Goal: Transaction & Acquisition: Purchase product/service

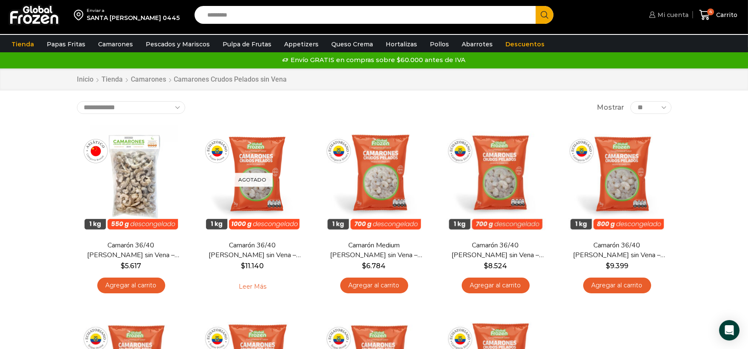
click at [663, 14] on span "Mi cuenta" at bounding box center [671, 15] width 33 height 8
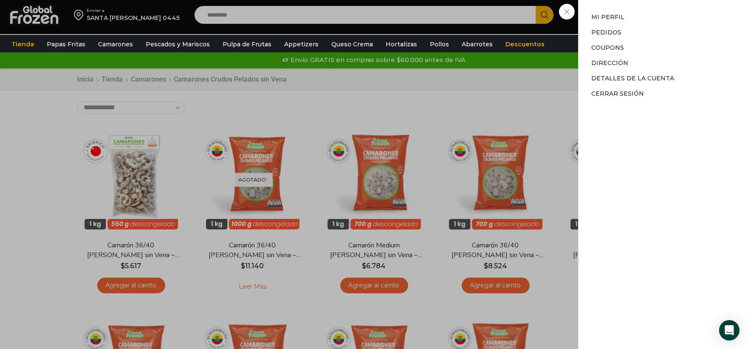
click at [647, 23] on div "Mi cuenta Mi cuenta Mi perfil Pedidos Descargas Coupons Dirección Detalles de l…" at bounding box center [668, 14] width 42 height 17
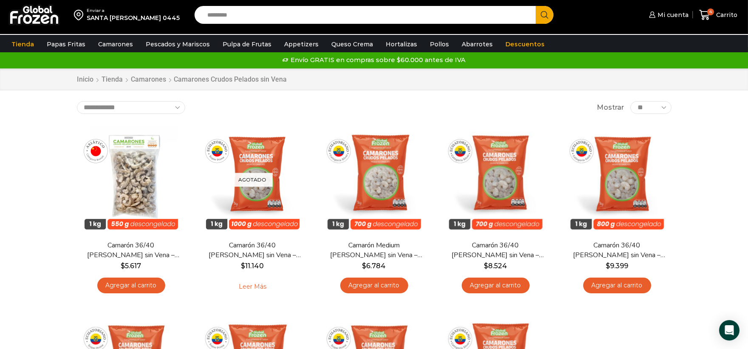
click at [107, 19] on div "SANTA ISABEL 0445" at bounding box center [133, 18] width 93 height 8
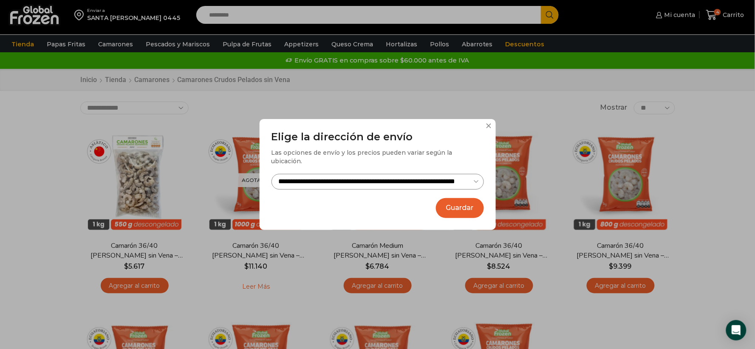
click at [454, 176] on select "**********" at bounding box center [377, 182] width 212 height 16
select select "**********"
click at [271, 174] on select "**********" at bounding box center [377, 182] width 212 height 16
click at [473, 204] on button "Guardar" at bounding box center [460, 208] width 48 height 20
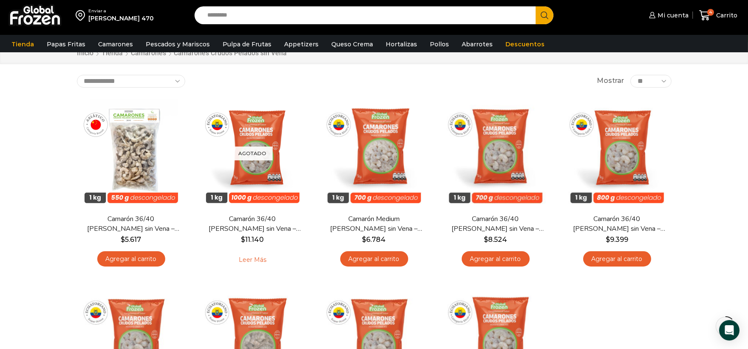
scroll to position [47, 0]
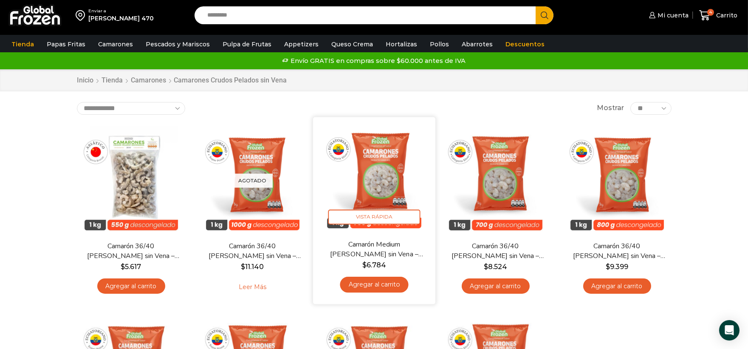
click at [368, 282] on link "Agregar al carrito" at bounding box center [374, 284] width 68 height 16
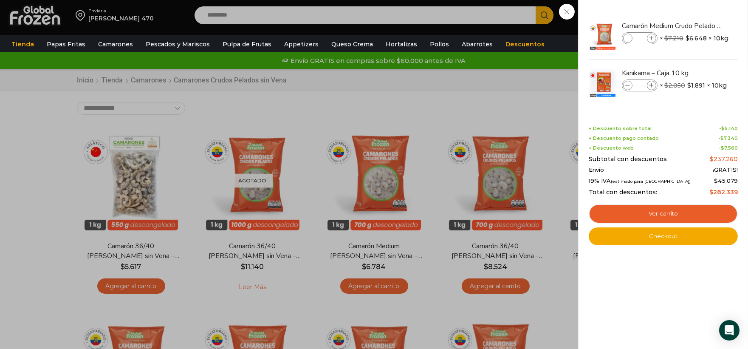
click at [697, 14] on div "5 Carrito 5 5 Shopping Cart *" at bounding box center [718, 16] width 42 height 20
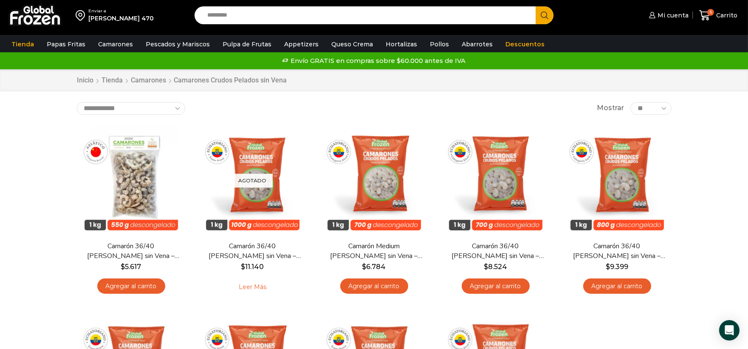
click at [351, 17] on input "Search input" at bounding box center [367, 15] width 329 height 18
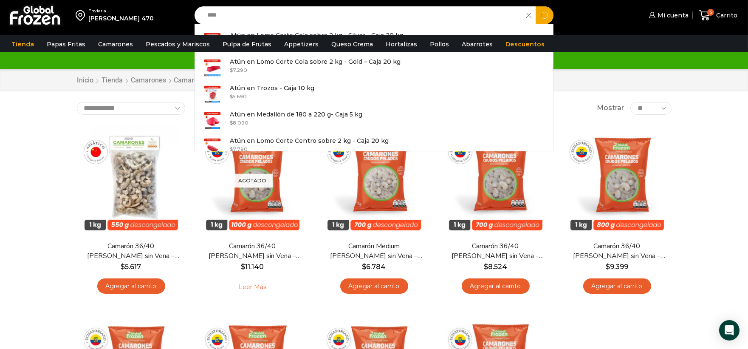
type input "****"
click at [536, 6] on button "Search" at bounding box center [545, 15] width 18 height 18
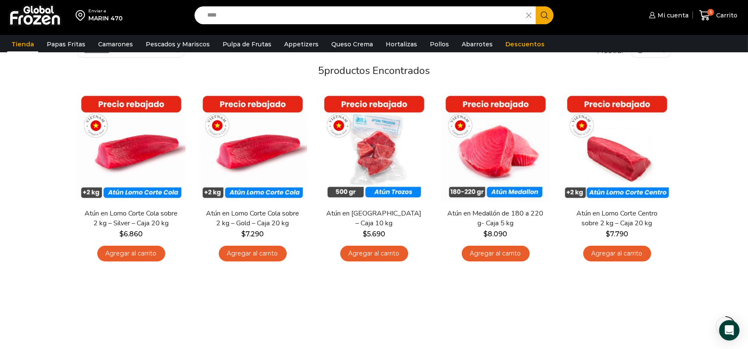
scroll to position [64, 0]
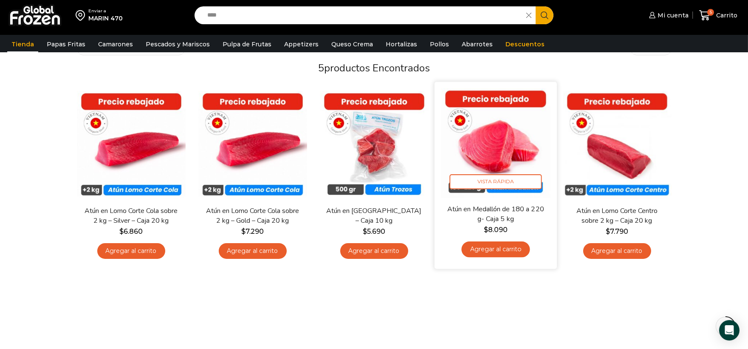
click at [505, 253] on link "Agregar al carrito" at bounding box center [495, 249] width 68 height 16
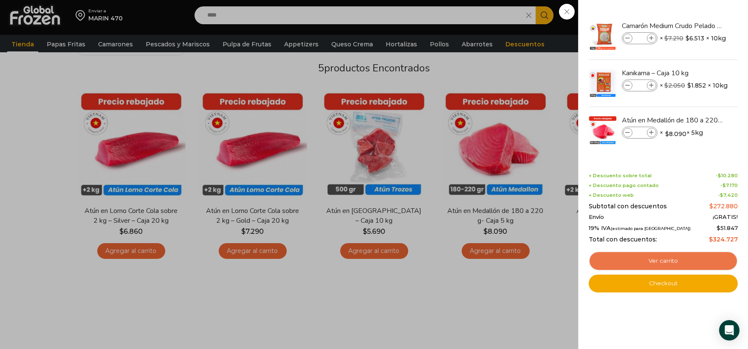
click at [665, 256] on link "Ver carrito" at bounding box center [663, 261] width 149 height 20
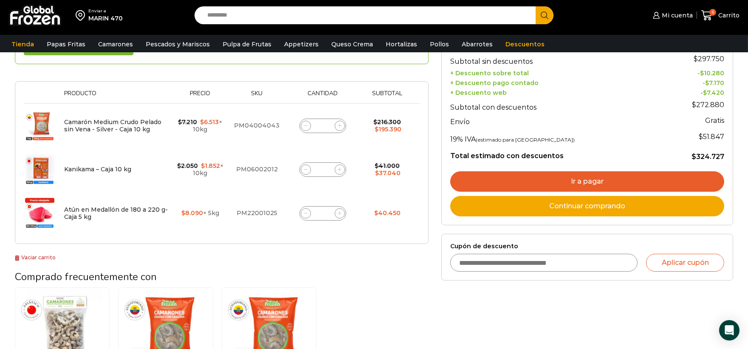
scroll to position [141, 0]
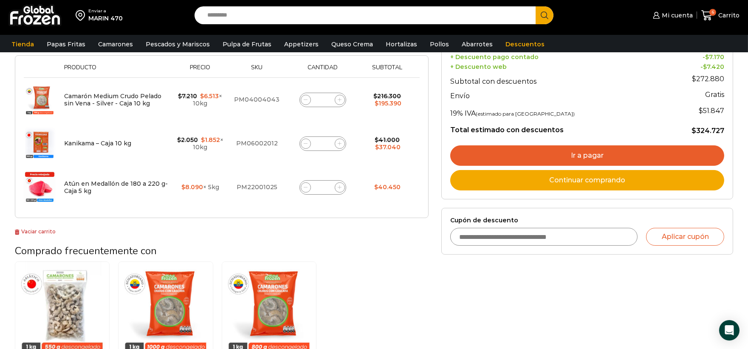
click at [340, 145] on icon at bounding box center [340, 143] width 4 height 4
type input "*"
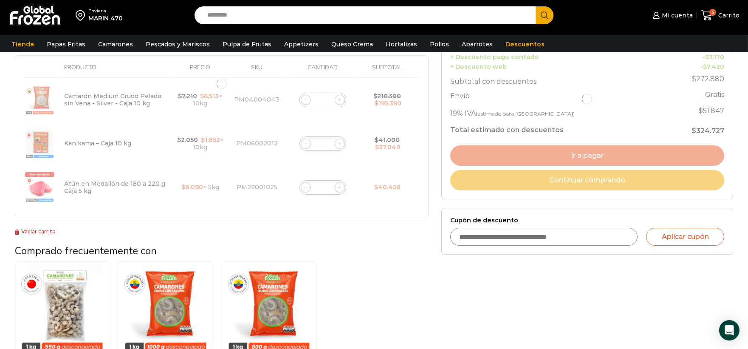
click at [337, 99] on div at bounding box center [222, 83] width 414 height 269
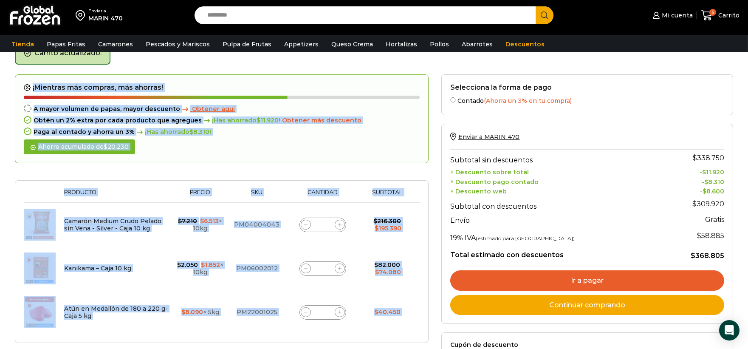
scroll to position [48, 0]
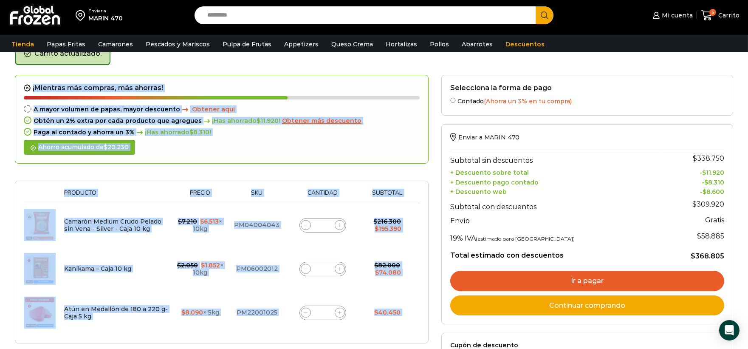
click at [338, 224] on icon at bounding box center [340, 225] width 4 height 4
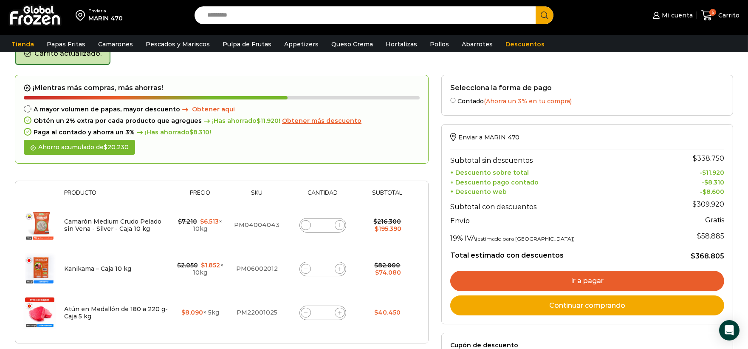
click at [338, 224] on icon at bounding box center [340, 225] width 4 height 4
type input "*"
click at [342, 224] on span at bounding box center [340, 225] width 10 height 10
type input "*"
click at [341, 224] on span at bounding box center [340, 225] width 10 height 10
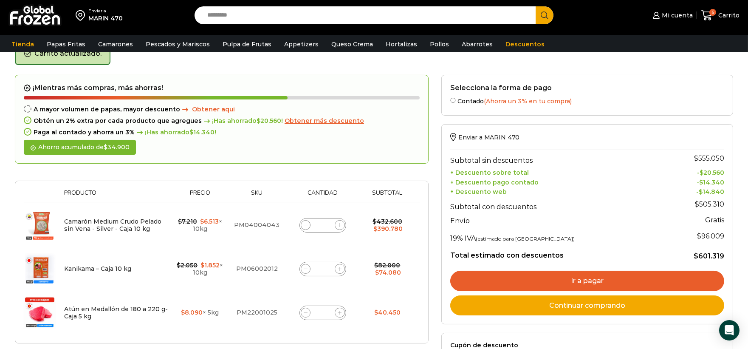
type input "*"
click at [338, 268] on icon at bounding box center [340, 269] width 4 height 4
type input "*"
click at [306, 224] on icon at bounding box center [306, 225] width 4 height 4
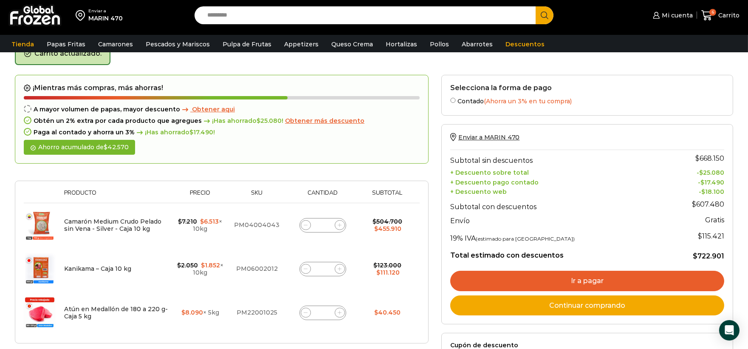
type input "*"
click at [342, 224] on span at bounding box center [340, 225] width 10 height 10
type input "*"
click at [209, 107] on span "Obtener aqui" at bounding box center [213, 109] width 43 height 8
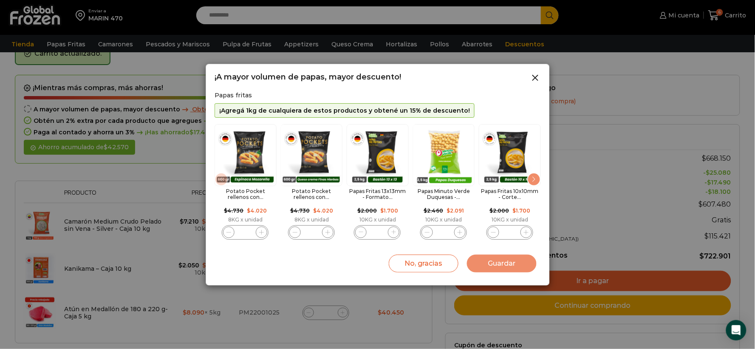
click at [533, 176] on div "Next slide" at bounding box center [534, 179] width 14 height 14
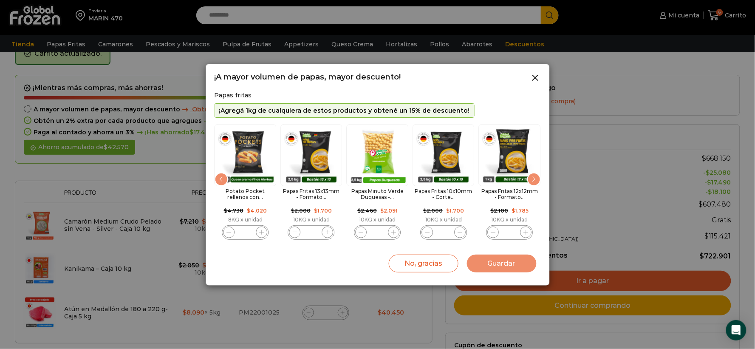
click at [533, 176] on div "Next slide" at bounding box center [534, 179] width 14 height 14
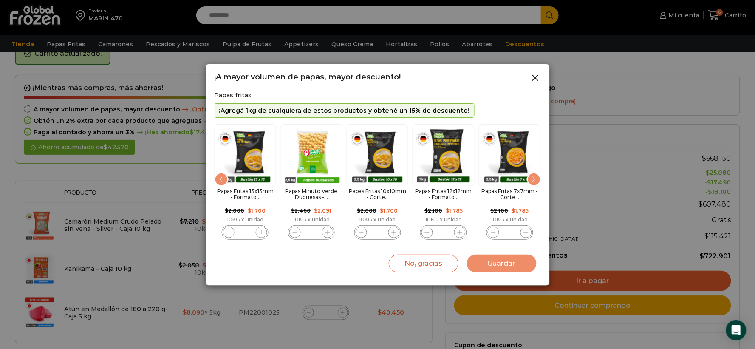
click at [533, 176] on div "Next slide" at bounding box center [534, 179] width 14 height 14
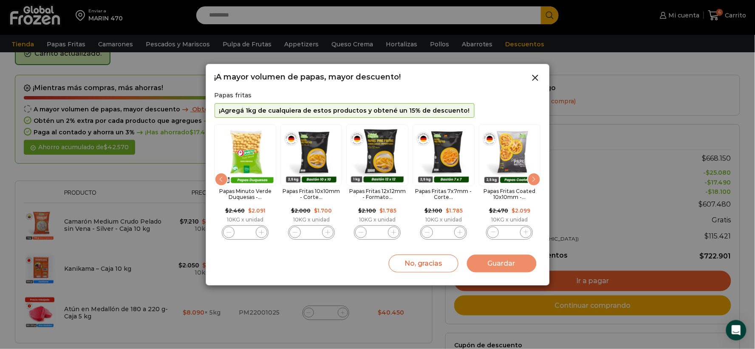
click at [533, 176] on div "Next slide" at bounding box center [534, 179] width 14 height 14
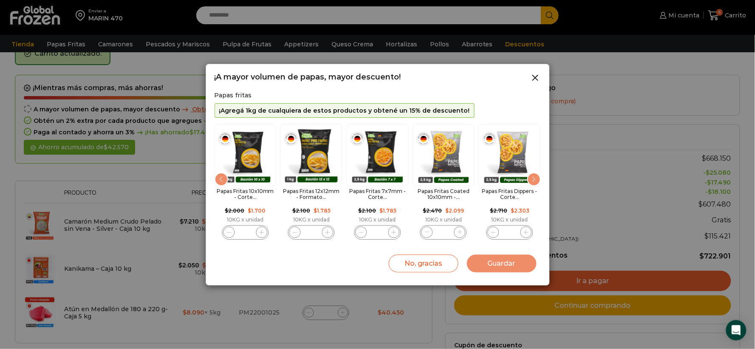
click at [249, 159] on img "5 / 11" at bounding box center [245, 155] width 62 height 62
click at [256, 233] on span "5 / 11" at bounding box center [261, 231] width 11 height 11
type input "*"
click at [500, 269] on button "Guardar" at bounding box center [502, 263] width 70 height 18
click at [494, 261] on button "Guardar" at bounding box center [502, 263] width 70 height 18
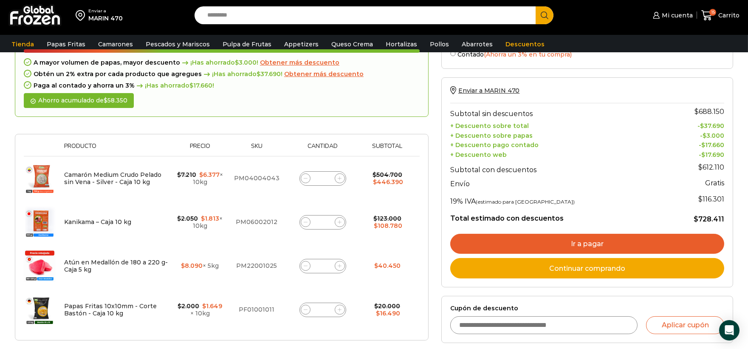
click at [307, 306] on span at bounding box center [306, 310] width 10 height 10
type input "*"
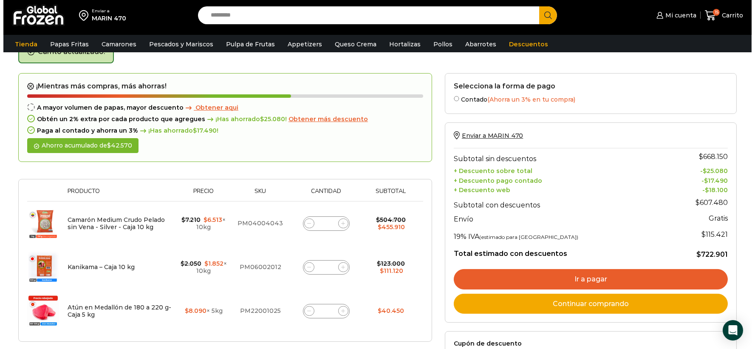
scroll to position [48, 0]
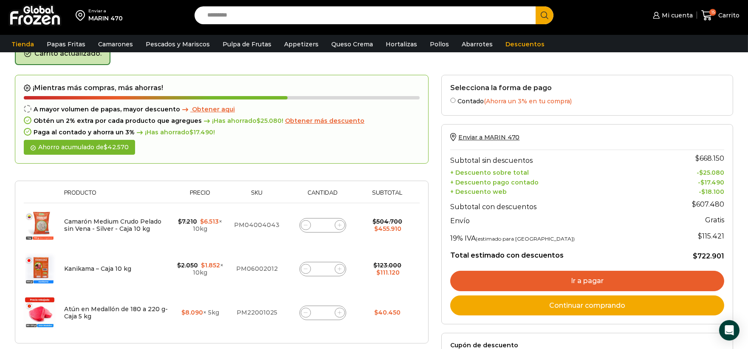
click at [205, 107] on span "Obtener aqui" at bounding box center [213, 109] width 43 height 8
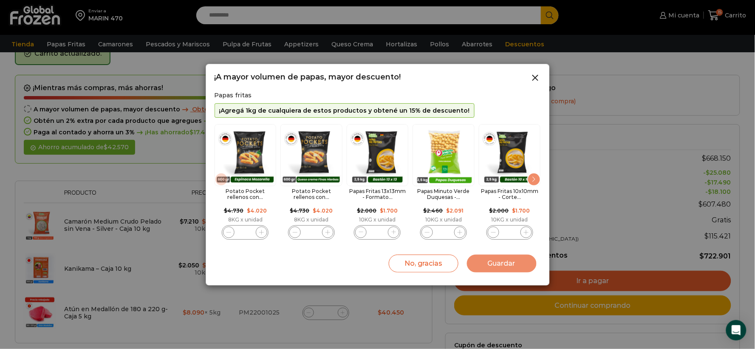
click at [505, 156] on img "5 / 11" at bounding box center [510, 155] width 62 height 62
click at [516, 149] on img "5 / 11" at bounding box center [510, 155] width 62 height 62
click at [524, 236] on span "5 / 11" at bounding box center [525, 231] width 11 height 11
type input "*"
click at [515, 259] on button "Guardar" at bounding box center [502, 263] width 70 height 18
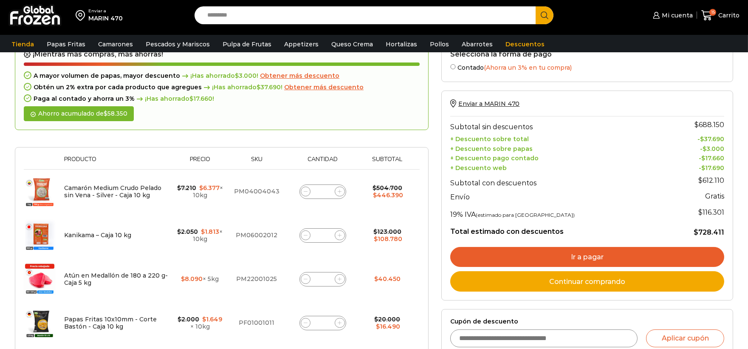
scroll to position [94, 0]
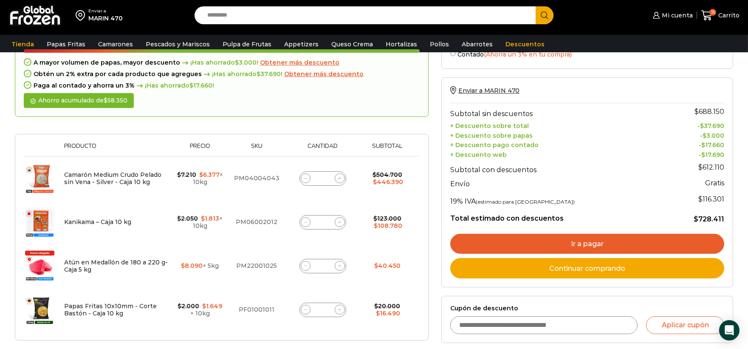
click at [303, 174] on span at bounding box center [306, 178] width 10 height 10
type input "*"
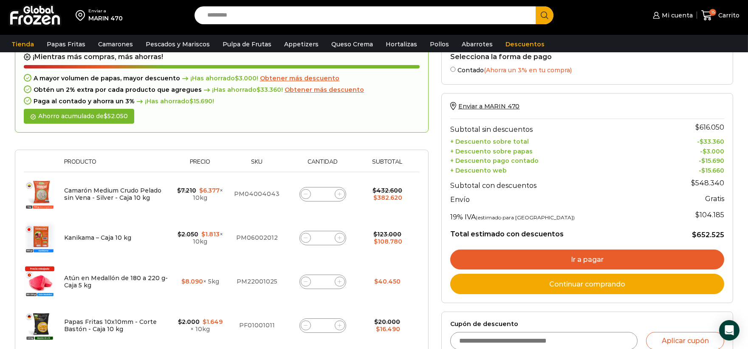
scroll to position [142, 0]
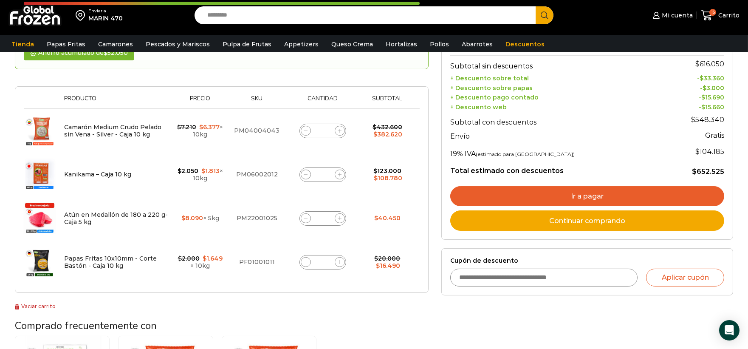
click at [618, 192] on link "Ir a pagar" at bounding box center [587, 196] width 274 height 20
click at [594, 188] on link "Ir a pagar" at bounding box center [587, 196] width 274 height 20
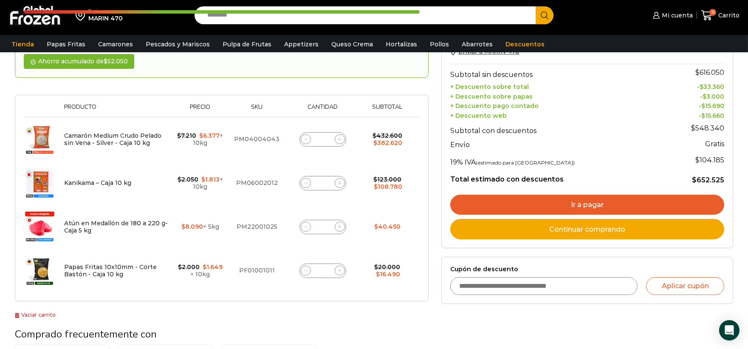
scroll to position [135, 0]
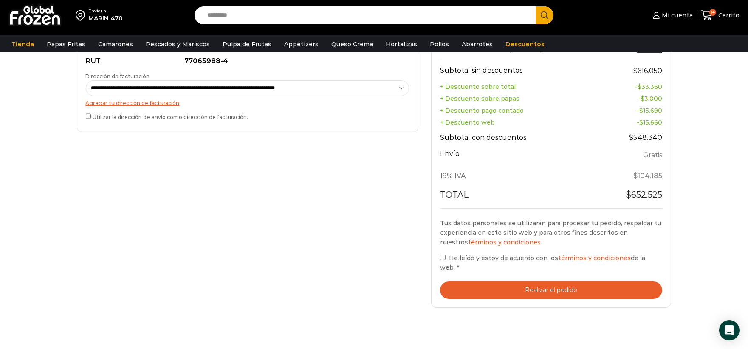
scroll to position [282, 0]
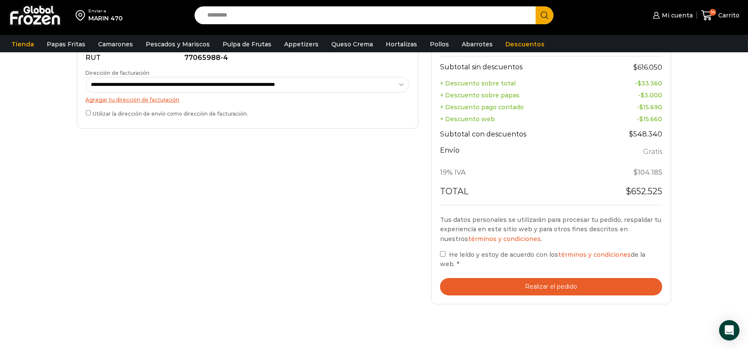
click at [457, 278] on button "Realizar el pedido" at bounding box center [551, 286] width 223 height 17
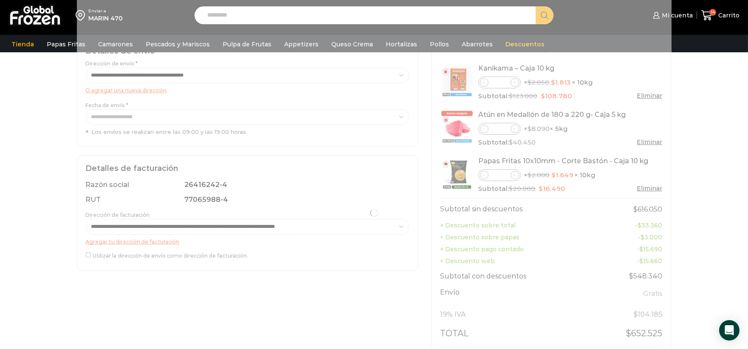
scroll to position [101, 0]
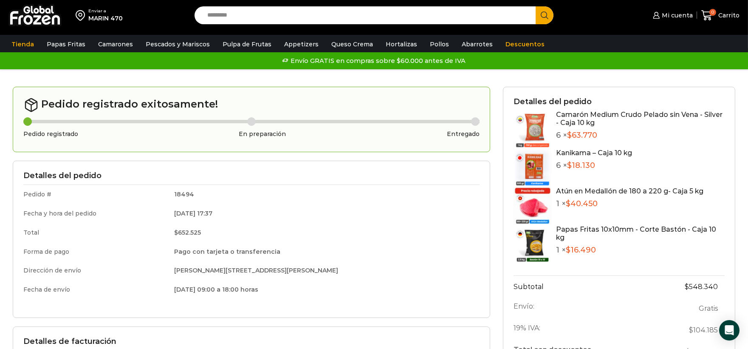
click at [119, 15] on div "MARIN 470" at bounding box center [105, 18] width 34 height 8
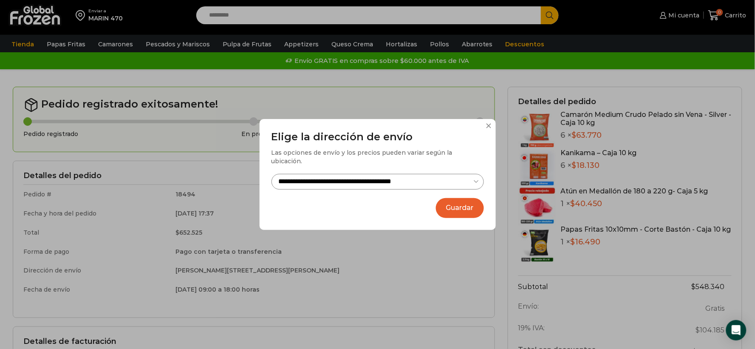
click at [354, 176] on select "**********" at bounding box center [377, 182] width 212 height 16
select select "**********"
click at [271, 174] on select "**********" at bounding box center [377, 182] width 212 height 16
click at [448, 203] on button "Guardar" at bounding box center [460, 208] width 48 height 20
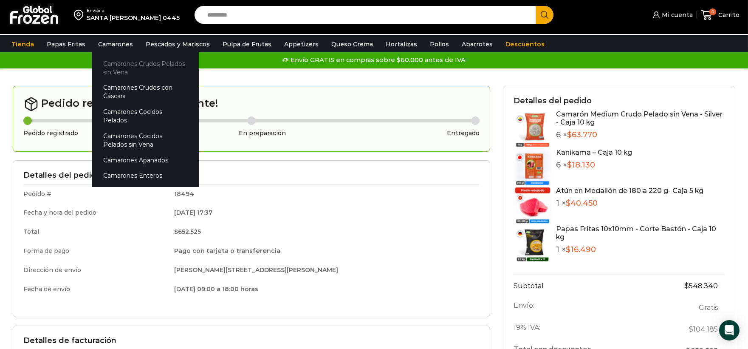
click at [127, 67] on link "Camarones Crudos Pelados sin Vena" at bounding box center [145, 68] width 107 height 24
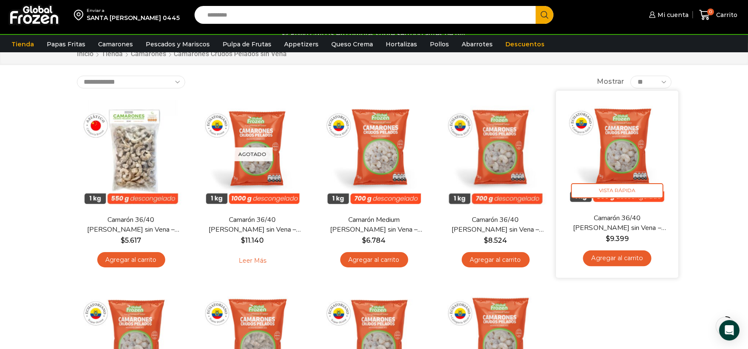
scroll to position [47, 0]
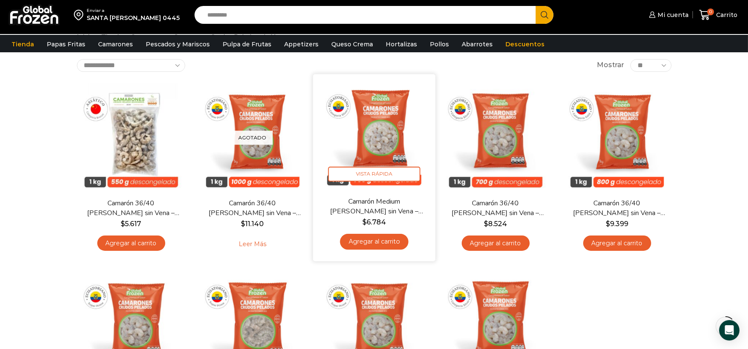
click at [375, 238] on link "Agregar al carrito" at bounding box center [374, 242] width 68 height 16
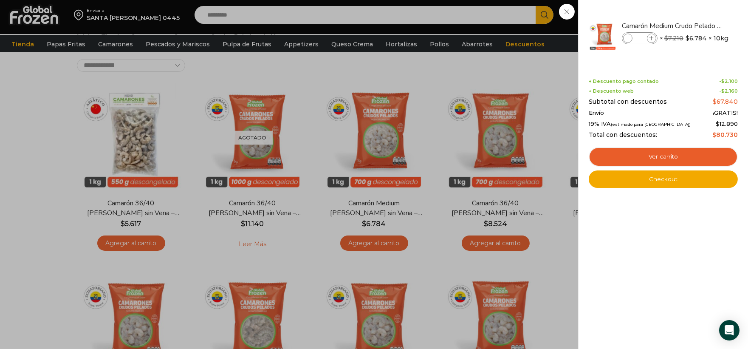
click at [697, 20] on div "1 Carrito 1 1 Shopping Cart *" at bounding box center [718, 15] width 42 height 20
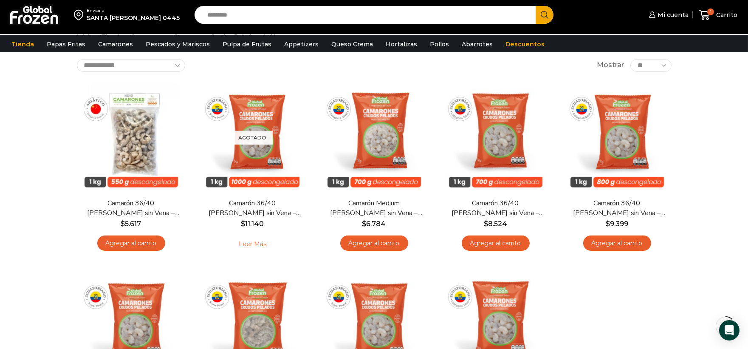
click at [259, 16] on input "Search input" at bounding box center [367, 15] width 329 height 18
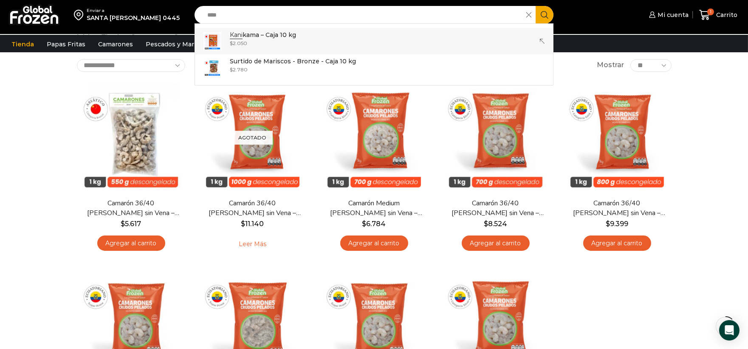
click at [270, 40] on div "$ 2.050" at bounding box center [263, 42] width 66 height 7
type input "**********"
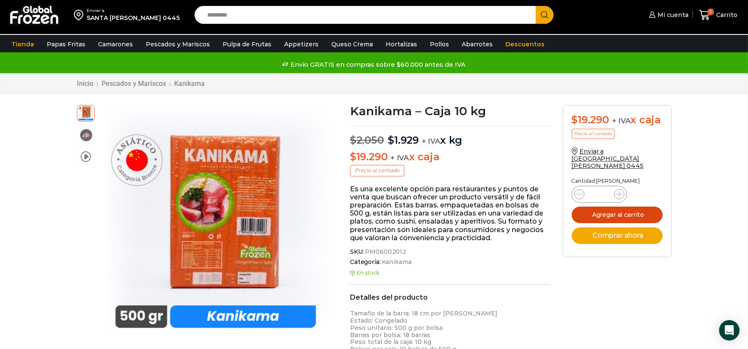
click at [622, 206] on button "Agregar al carrito" at bounding box center [617, 214] width 91 height 17
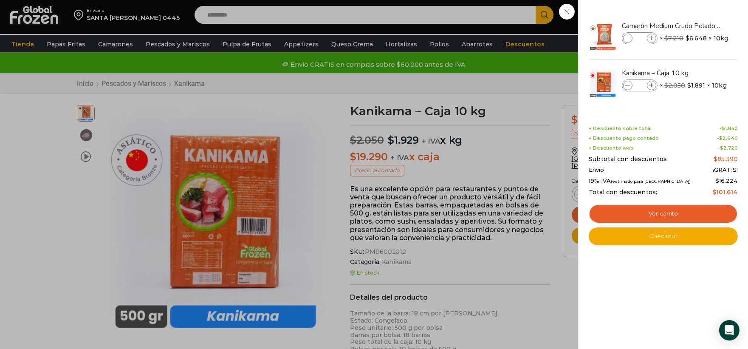
click at [697, 25] on div "2 Carrito 2 2 Shopping Cart *" at bounding box center [718, 15] width 42 height 20
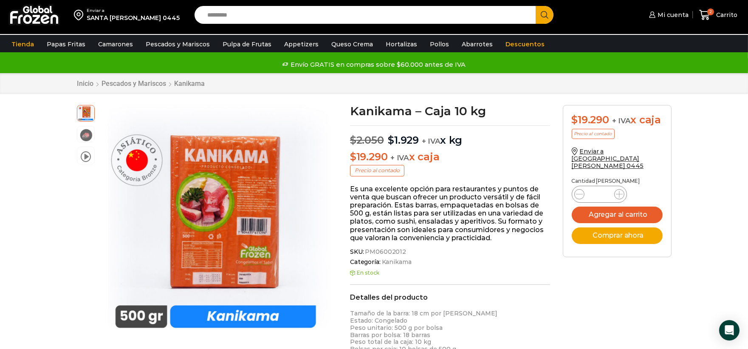
click at [329, 17] on input "Search input" at bounding box center [367, 15] width 329 height 18
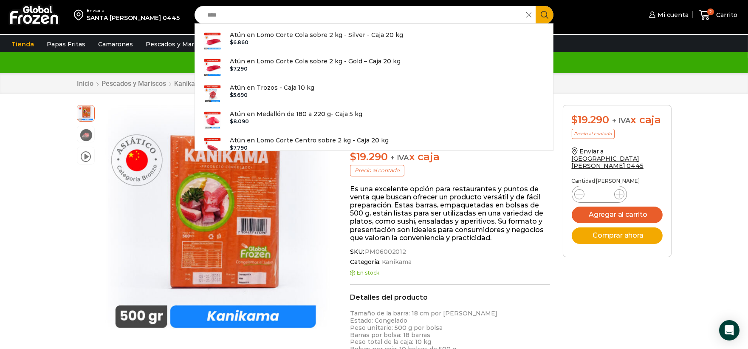
type input "****"
click at [543, 16] on icon "Search button" at bounding box center [545, 15] width 8 height 8
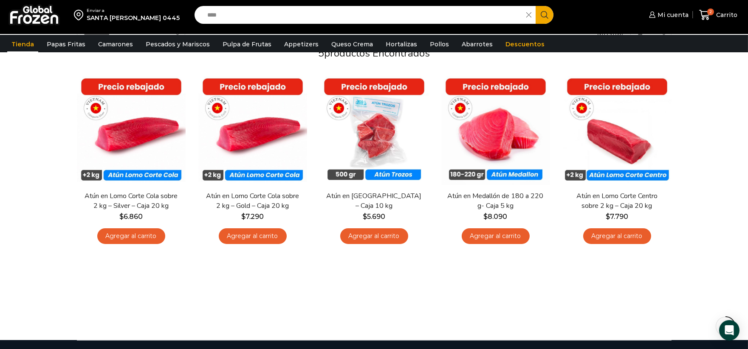
scroll to position [95, 0]
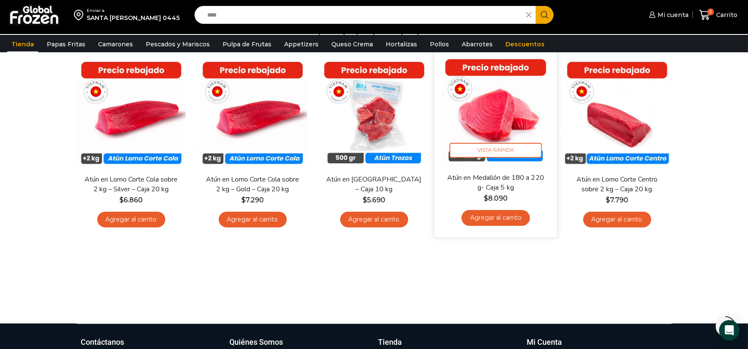
click at [513, 217] on link "Agregar al carrito" at bounding box center [495, 218] width 68 height 16
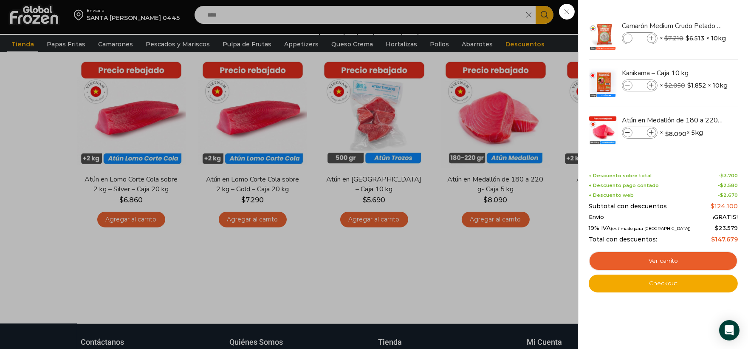
click at [697, 14] on div "3 [GEOGRAPHIC_DATA] 3 3 Shopping Cart *" at bounding box center [718, 15] width 42 height 20
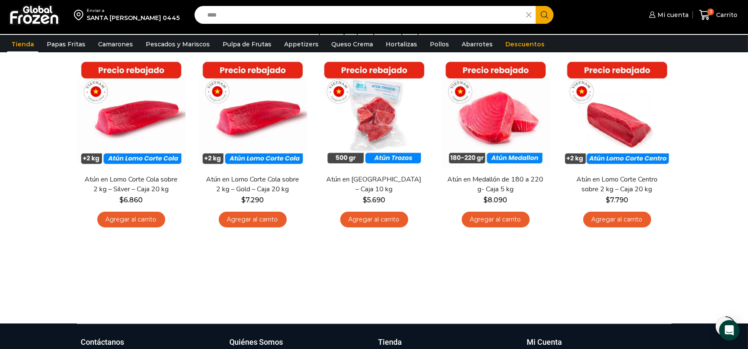
click at [410, 11] on input "****" at bounding box center [362, 15] width 319 height 18
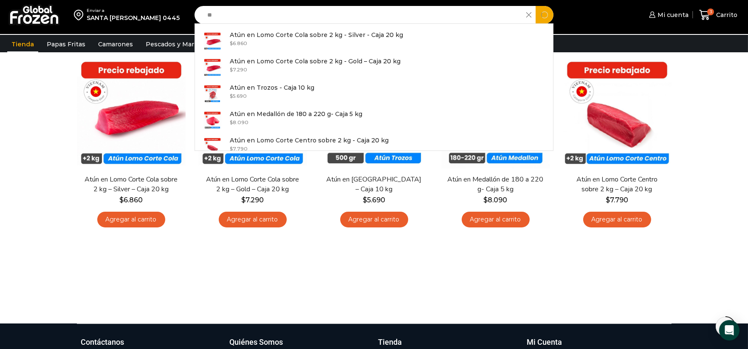
type input "*"
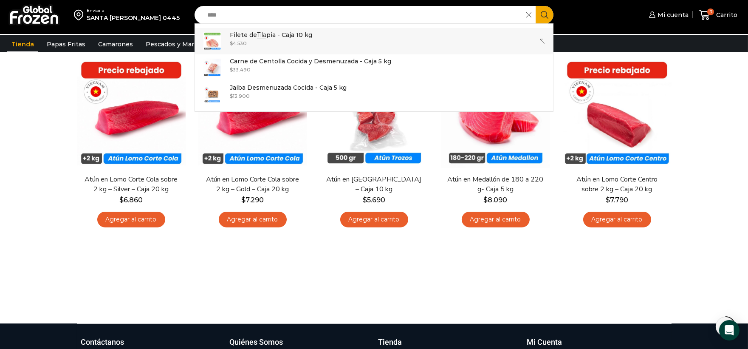
click at [375, 31] on link "Filete de Tila pia - Caja 10 kg In stock $ 4.530" at bounding box center [374, 41] width 358 height 26
type input "**********"
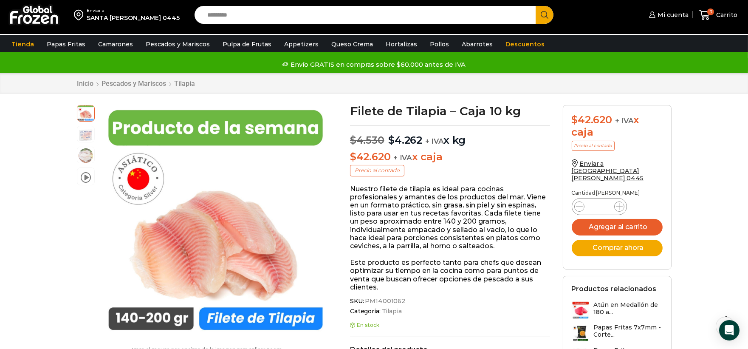
scroll to position [34, 0]
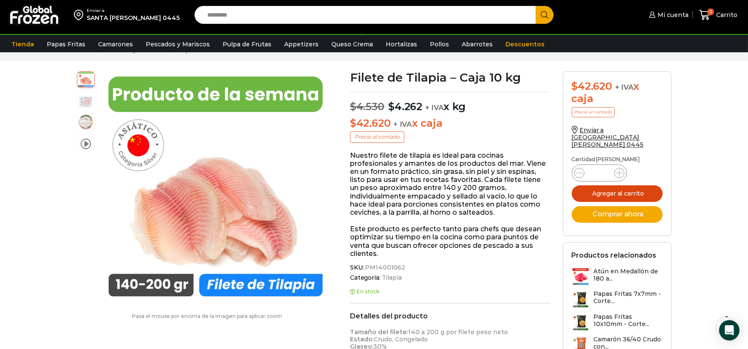
click at [608, 186] on button "Agregar al carrito" at bounding box center [617, 193] width 91 height 17
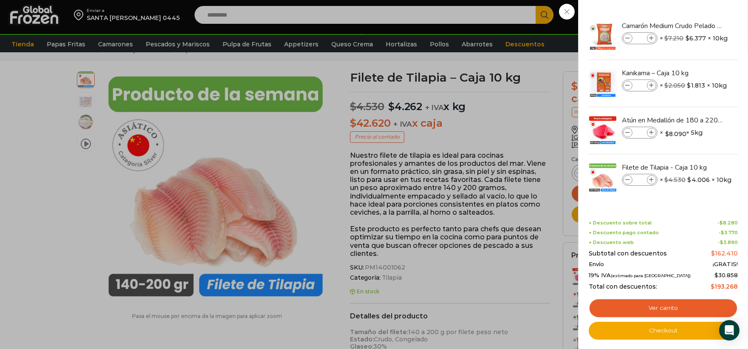
click at [697, 14] on div "4 Carrito 4 4 Shopping Cart *" at bounding box center [718, 15] width 42 height 20
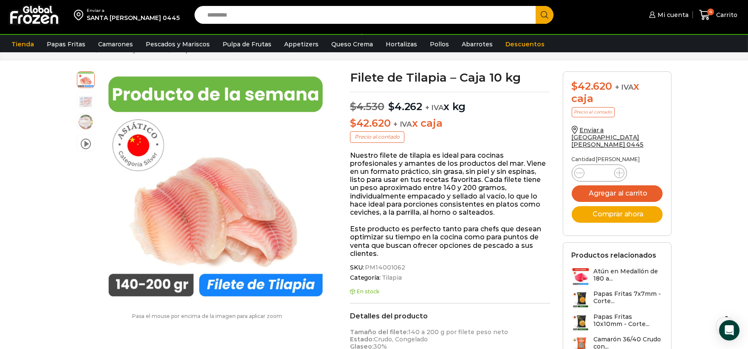
click at [493, 18] on input "Search input" at bounding box center [367, 15] width 329 height 18
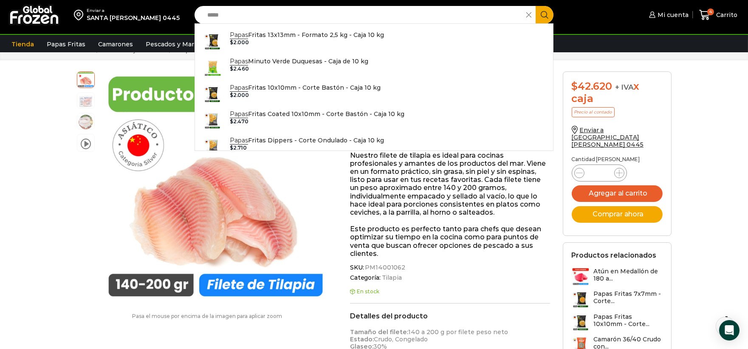
type input "*****"
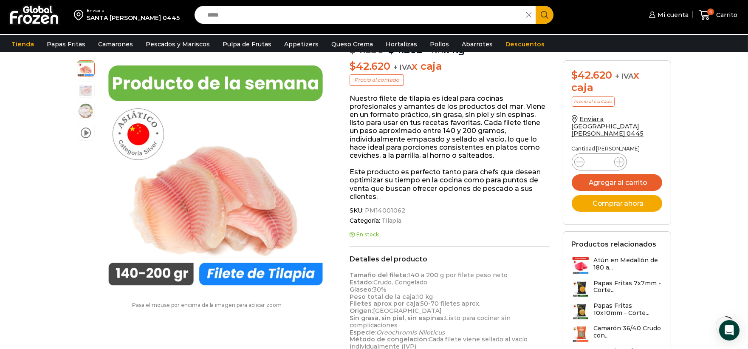
scroll to position [0, 0]
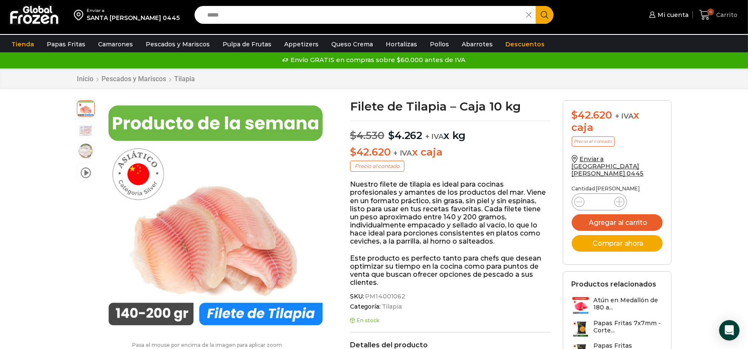
click at [712, 13] on span "4" at bounding box center [710, 11] width 7 height 7
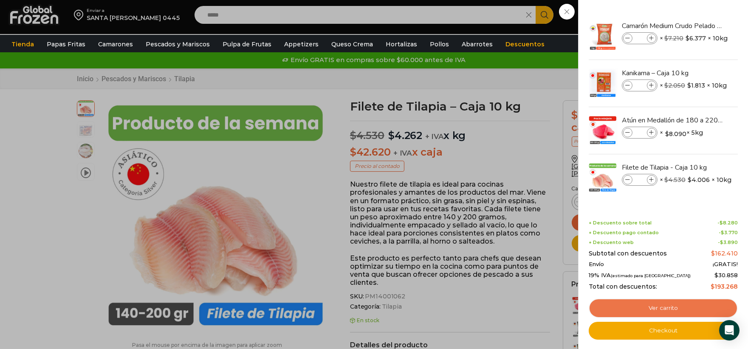
click at [646, 302] on link "Ver carrito" at bounding box center [663, 308] width 149 height 20
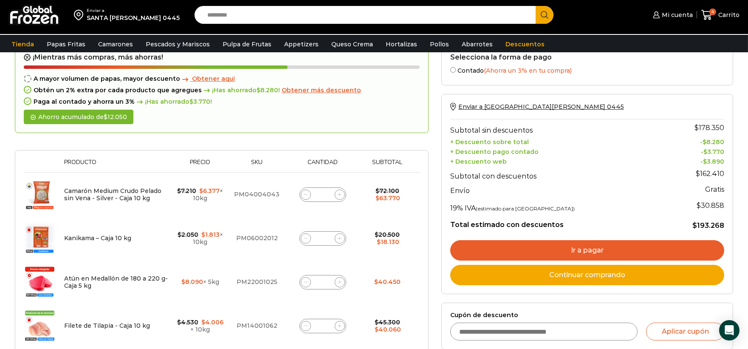
scroll to position [47, 0]
click at [338, 192] on icon at bounding box center [340, 194] width 4 height 4
type input "*"
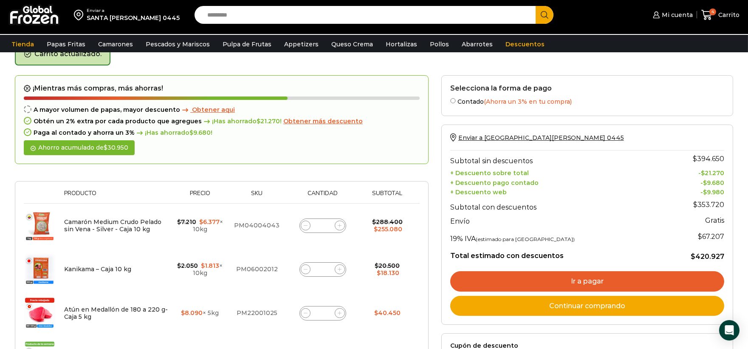
scroll to position [48, 0]
click at [338, 269] on icon at bounding box center [340, 269] width 4 height 4
type input "*"
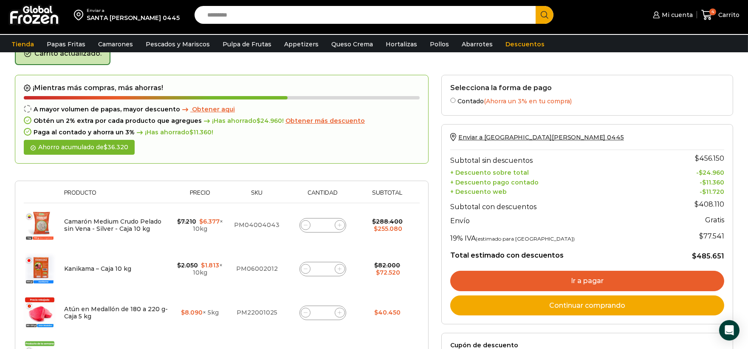
click at [210, 105] on span "Obtener aqui" at bounding box center [213, 109] width 43 height 8
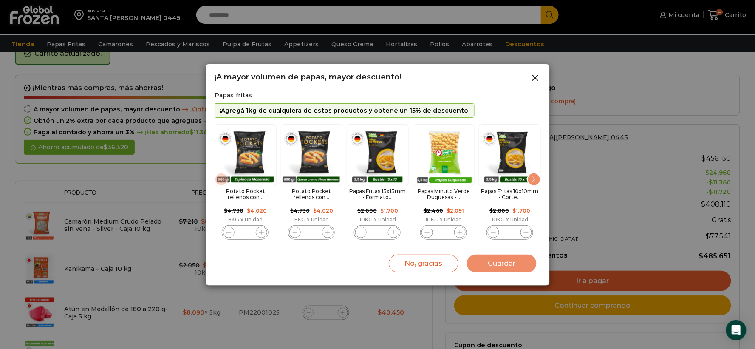
click at [536, 181] on div "Next slide" at bounding box center [534, 179] width 14 height 14
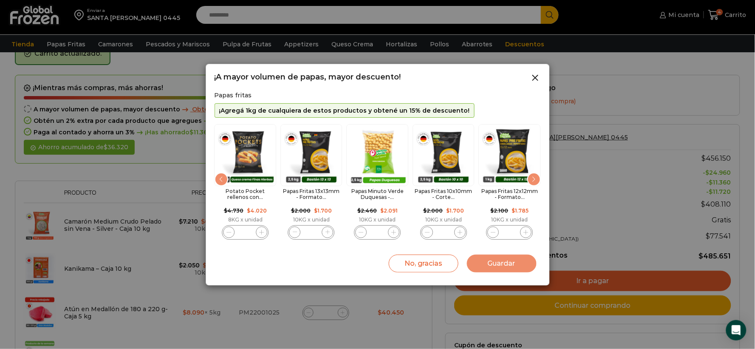
click at [536, 181] on div "Next slide" at bounding box center [534, 179] width 14 height 14
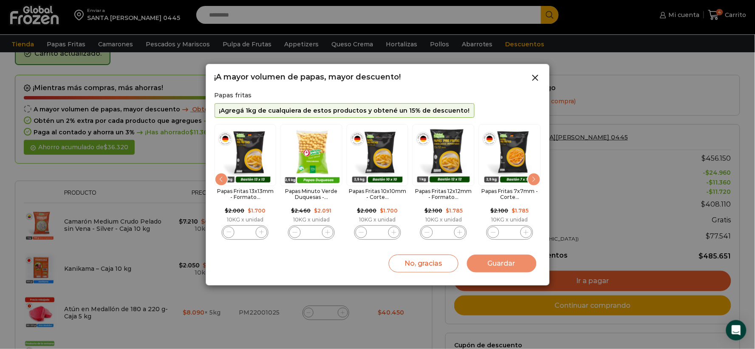
click at [536, 181] on div "Next slide" at bounding box center [534, 179] width 14 height 14
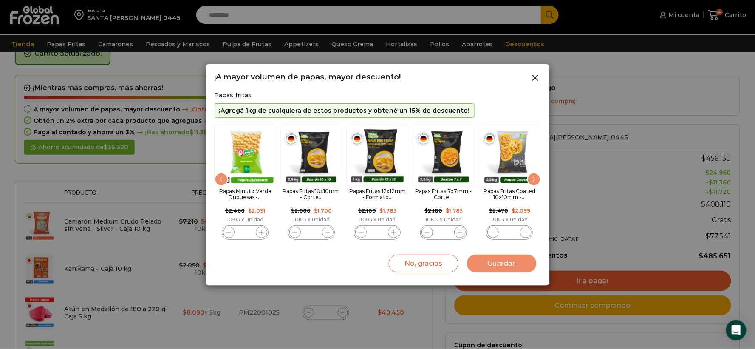
click at [536, 181] on div "Next slide" at bounding box center [534, 179] width 14 height 14
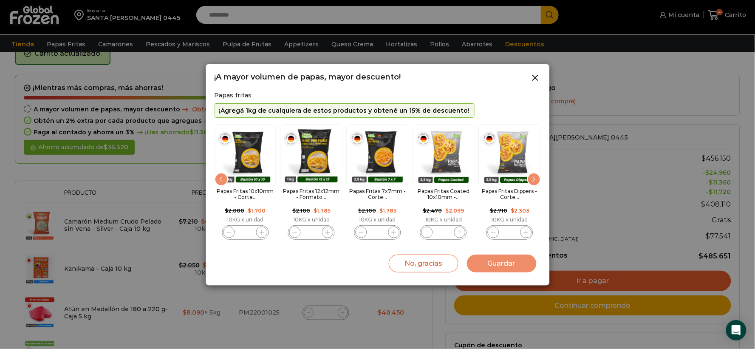
click at [536, 181] on div "Next slide" at bounding box center [534, 179] width 14 height 14
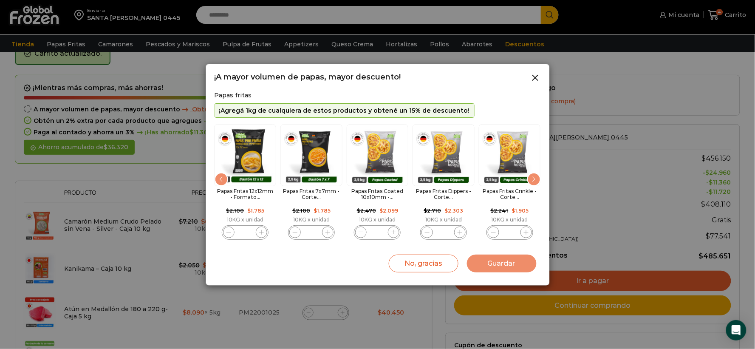
click at [536, 181] on div "Next slide" at bounding box center [534, 179] width 14 height 14
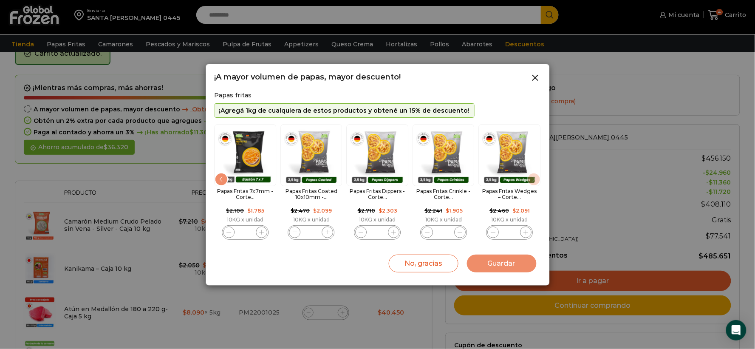
click at [536, 181] on img "11 / 11" at bounding box center [510, 155] width 62 height 62
click at [443, 157] on img "10 / 11" at bounding box center [443, 155] width 62 height 62
click at [459, 229] on span "10 / 11" at bounding box center [459, 231] width 11 height 11
type input "*"
click at [516, 262] on button "Guardar" at bounding box center [502, 263] width 70 height 18
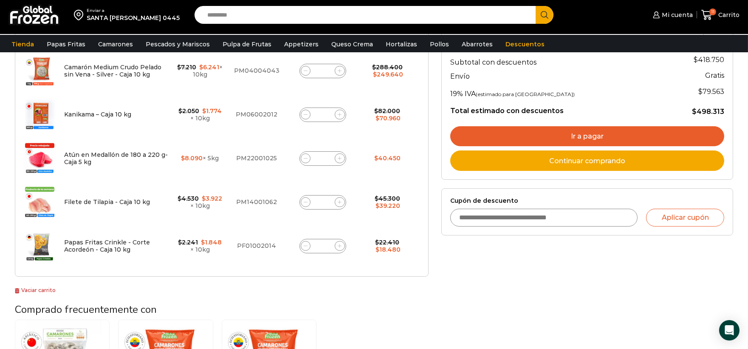
scroll to position [141, 0]
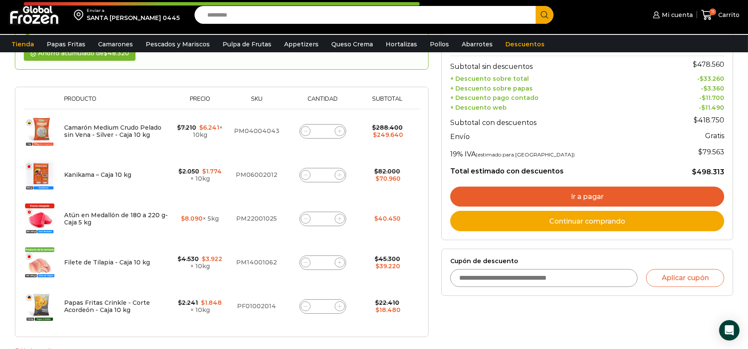
click at [308, 306] on span at bounding box center [306, 306] width 10 height 10
type input "*"
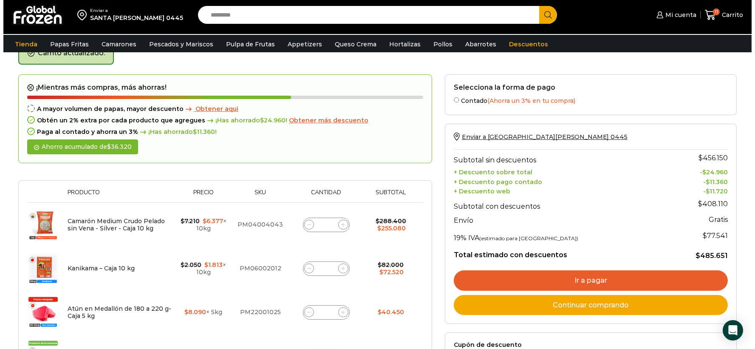
scroll to position [48, 0]
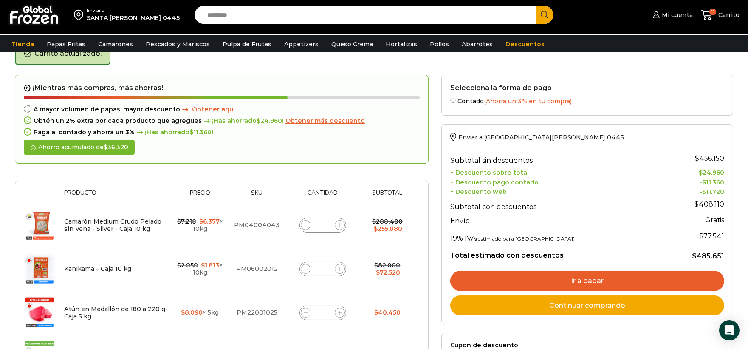
click at [202, 107] on span "Obtener aqui" at bounding box center [213, 109] width 43 height 8
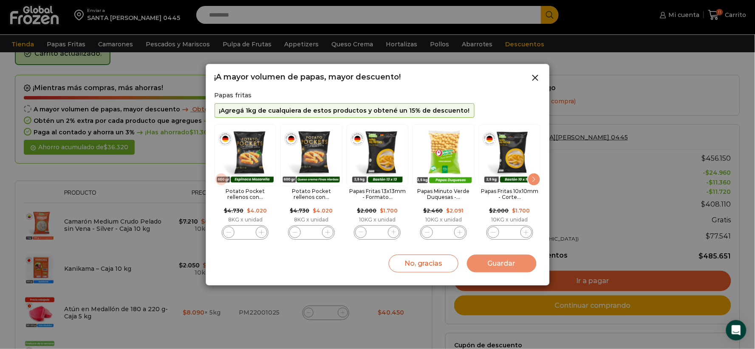
click at [513, 171] on img "5 / 11" at bounding box center [510, 155] width 62 height 62
click at [524, 234] on icon "5 / 11" at bounding box center [526, 232] width 5 height 5
type input "*"
click at [499, 258] on button "Guardar" at bounding box center [502, 263] width 70 height 18
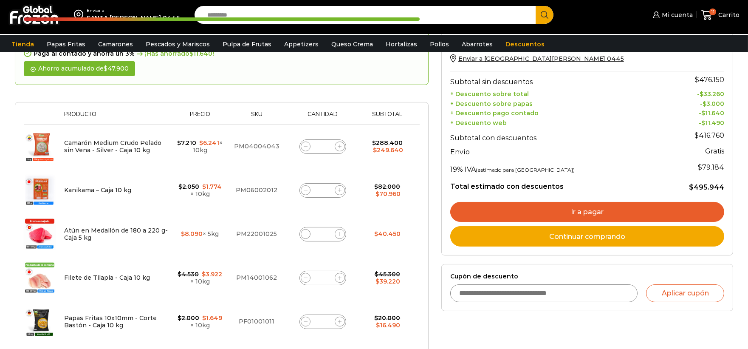
scroll to position [189, 0]
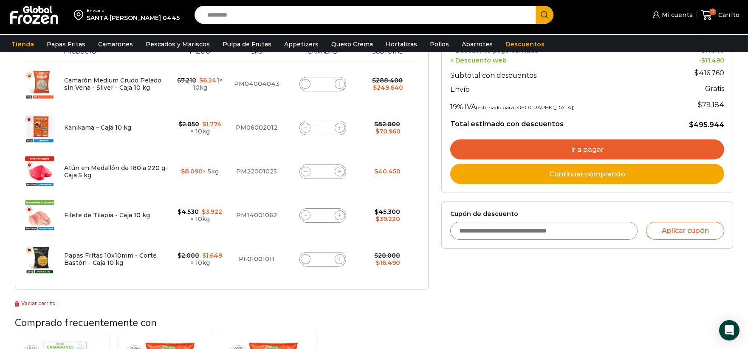
click at [593, 144] on link "Ir a pagar" at bounding box center [587, 149] width 274 height 20
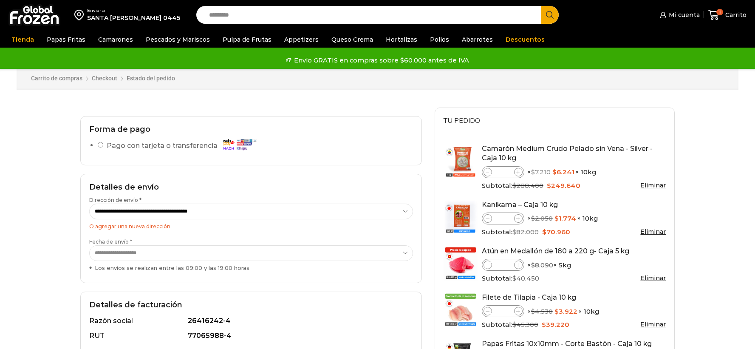
select select "*"
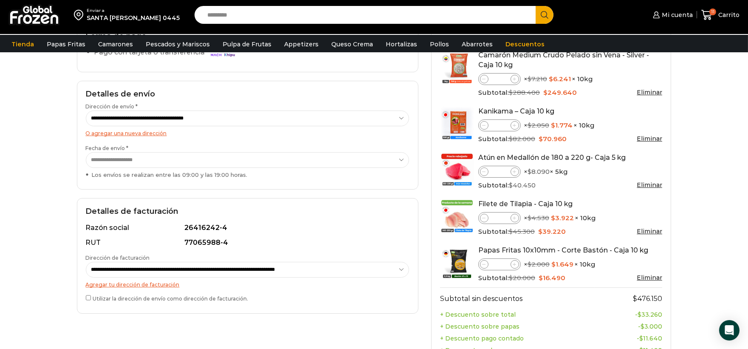
scroll to position [99, 0]
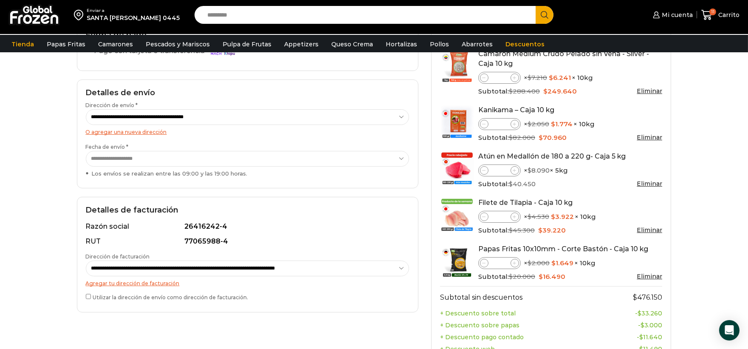
click at [379, 121] on select "**********" at bounding box center [248, 117] width 324 height 16
click at [379, 120] on select "**********" at bounding box center [248, 117] width 324 height 16
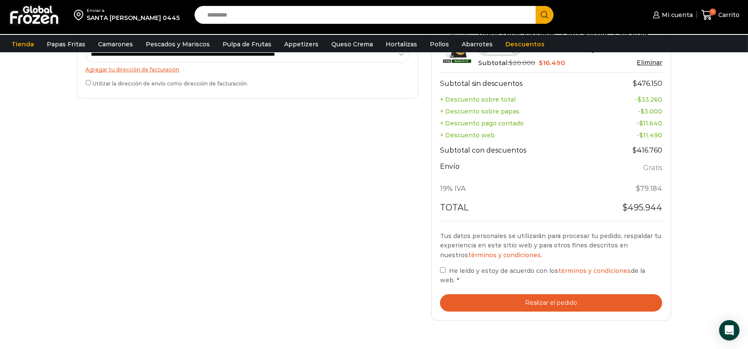
scroll to position [331, 0]
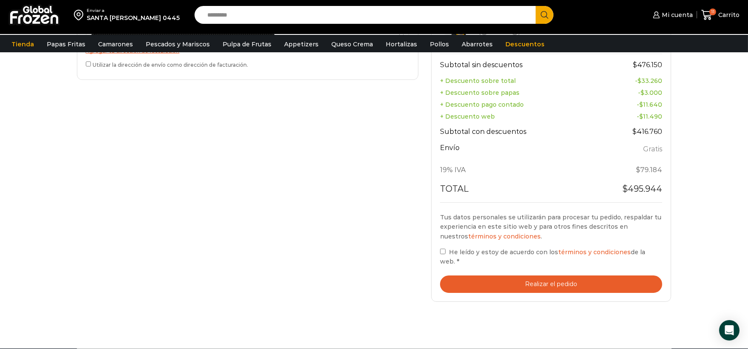
click at [444, 248] on label "He leído y estoy de acuerdo con los términos y condiciones de la web. *" at bounding box center [551, 257] width 223 height 20
click at [471, 275] on button "Realizar el pedido" at bounding box center [551, 283] width 223 height 17
